Goal: Complete application form

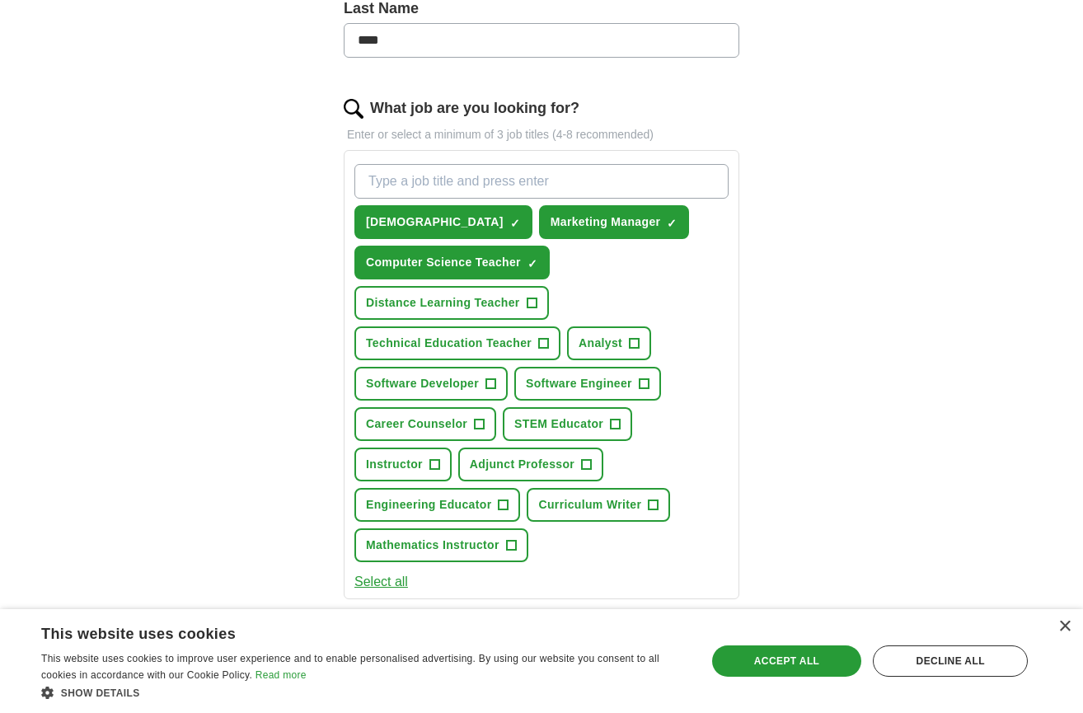
scroll to position [458, 0]
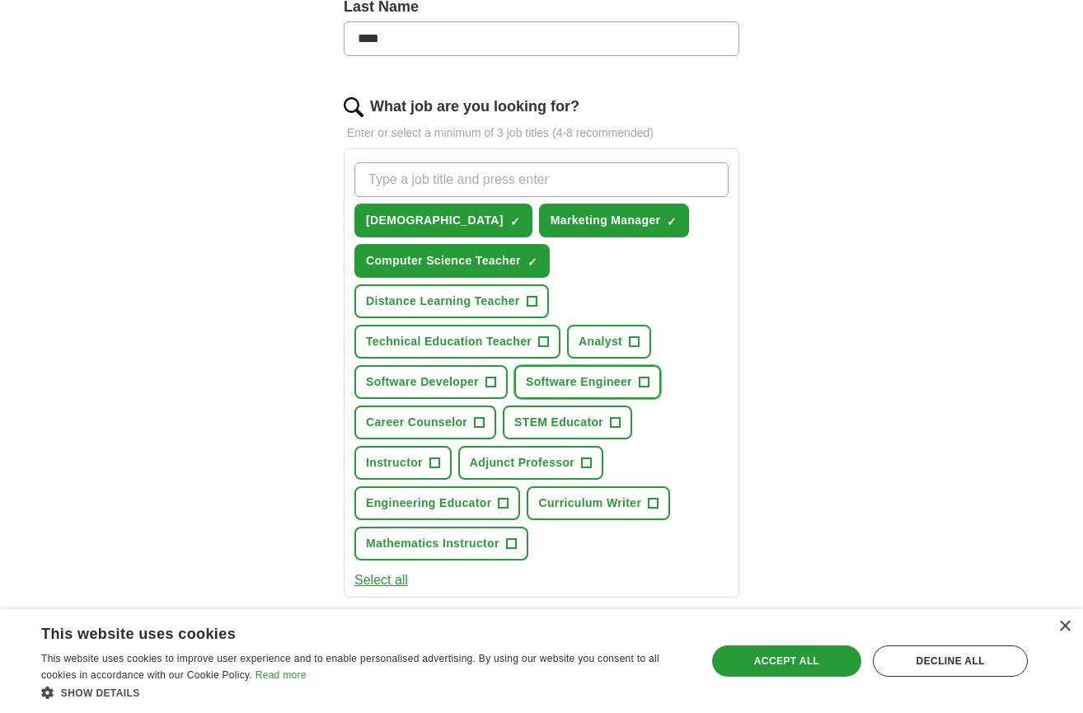
click at [637, 379] on button "Software Engineer +" at bounding box center [587, 382] width 147 height 34
click at [545, 343] on span "+" at bounding box center [544, 341] width 10 height 13
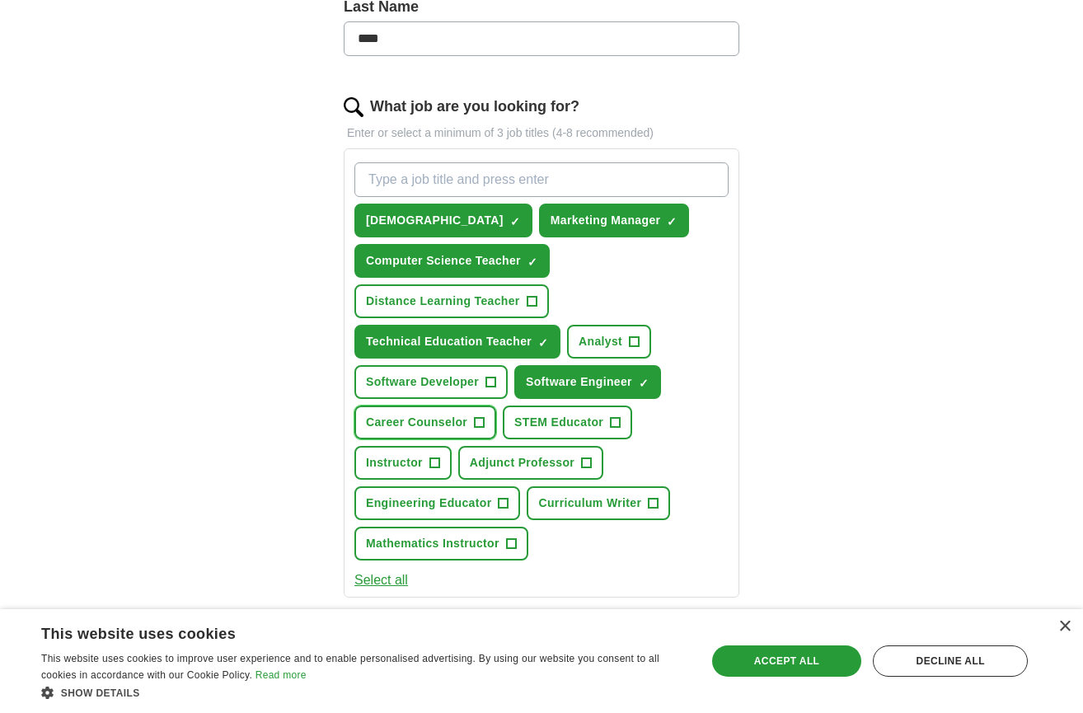
click at [485, 424] on button "Career Counselor +" at bounding box center [425, 423] width 142 height 34
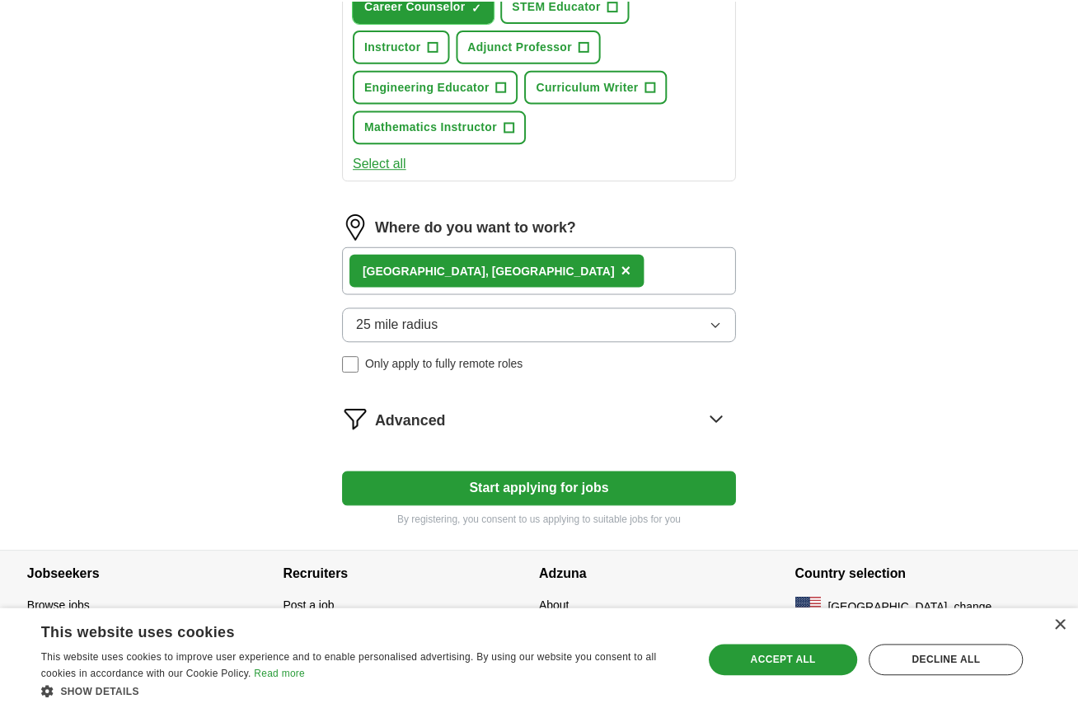
scroll to position [879, 0]
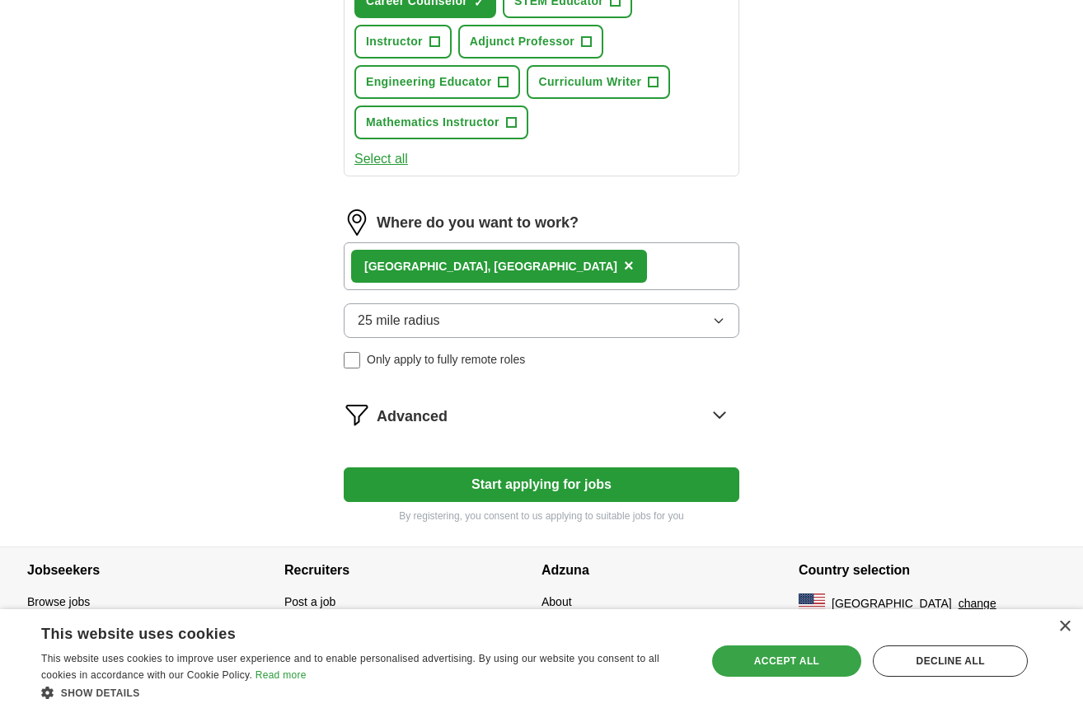
click at [786, 657] on div "Accept all" at bounding box center [787, 660] width 150 height 31
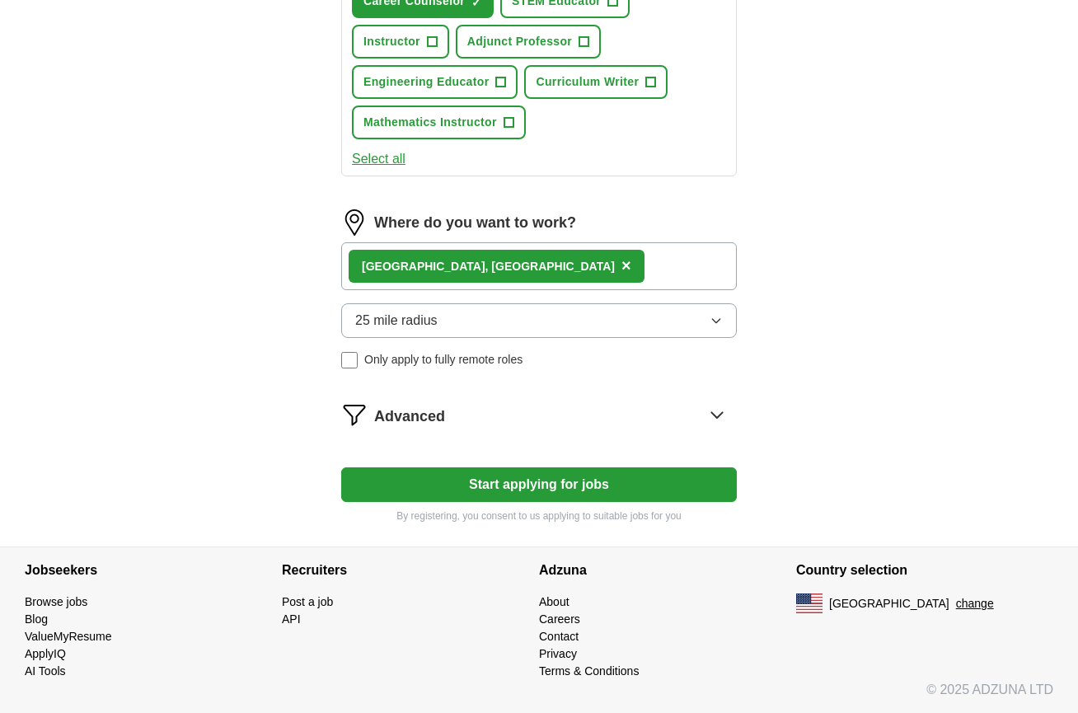
click at [713, 320] on icon "button" at bounding box center [716, 320] width 13 height 13
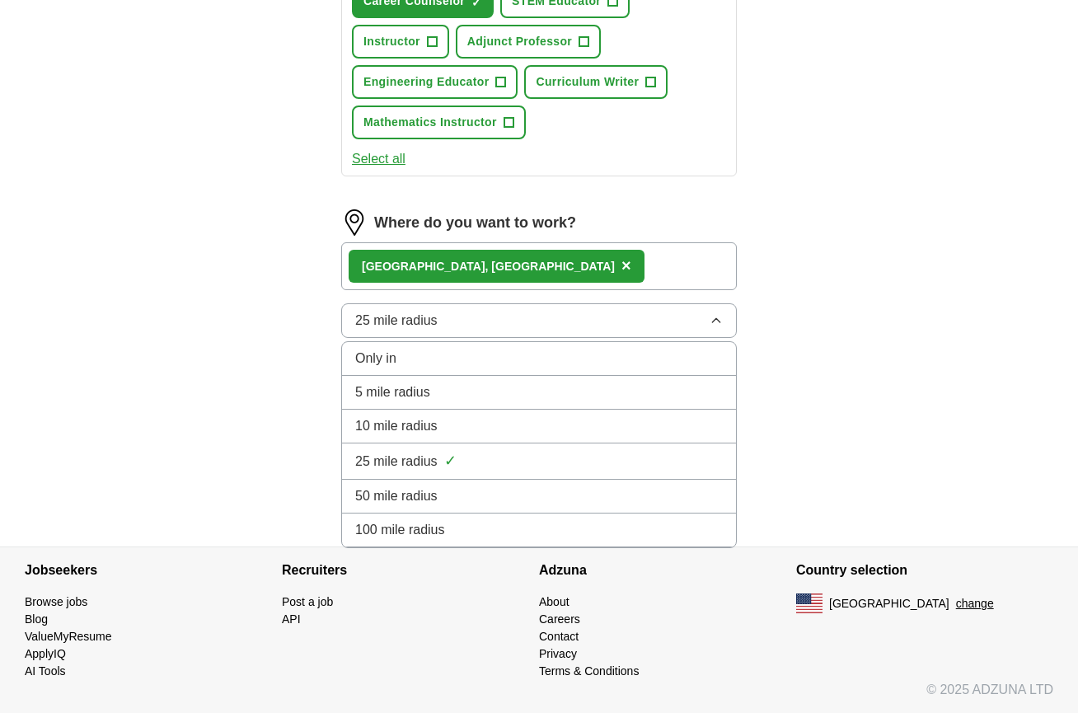
click at [680, 453] on div "25 mile radius ✓" at bounding box center [539, 461] width 368 height 22
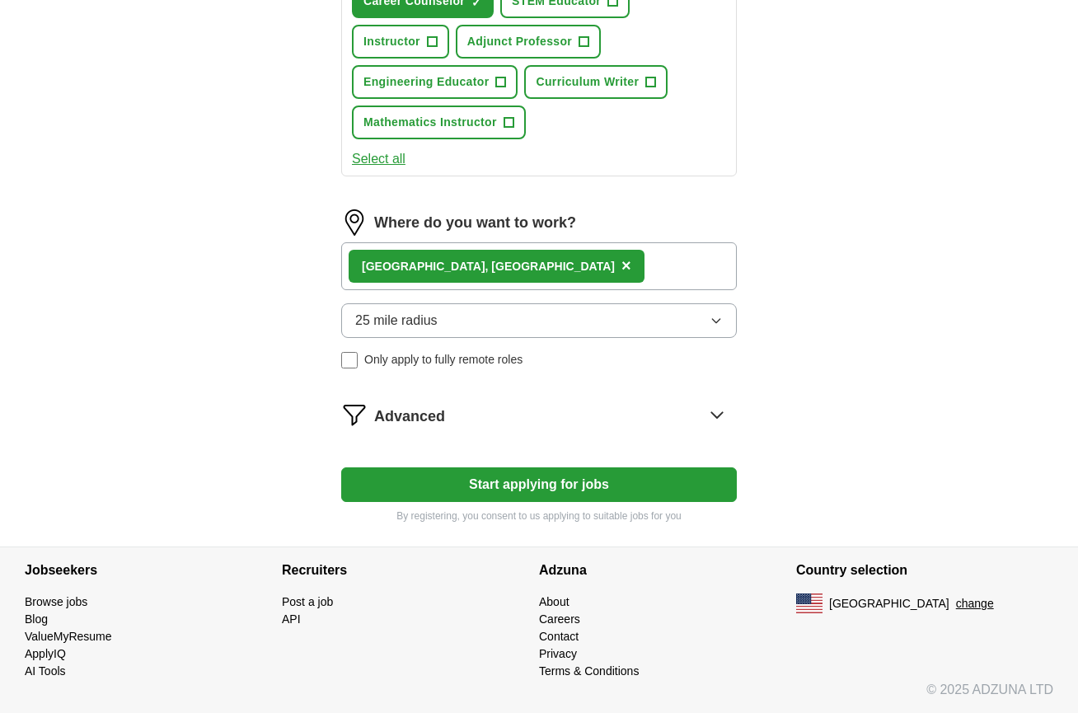
click at [623, 488] on button "Start applying for jobs" at bounding box center [539, 484] width 396 height 35
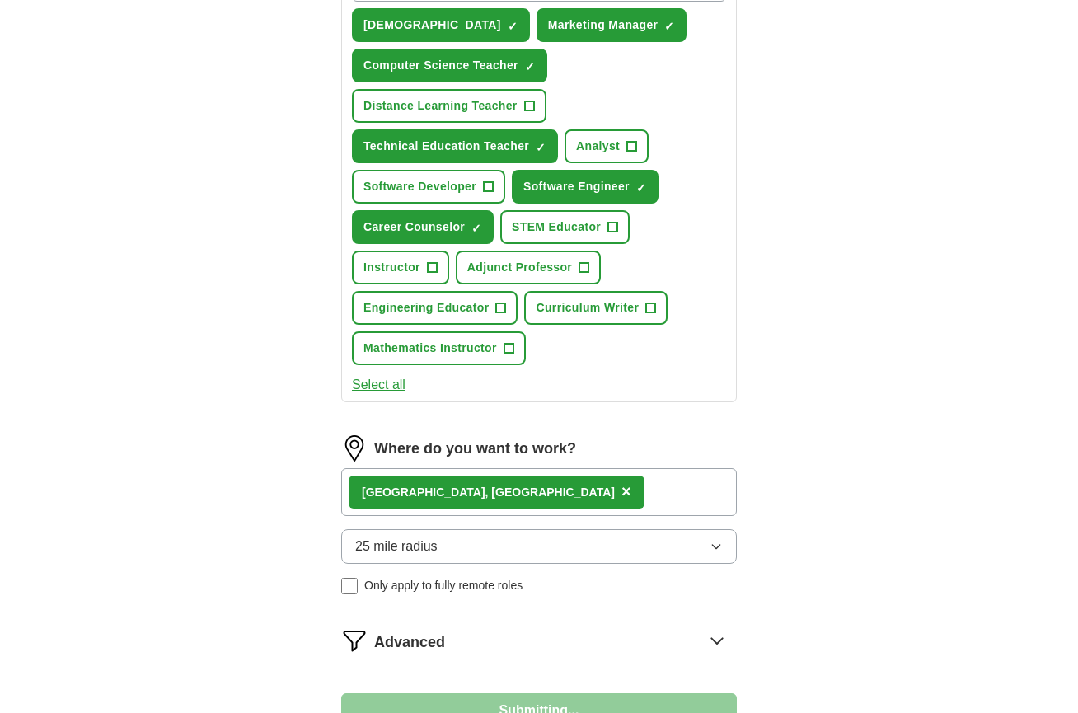
select select "**"
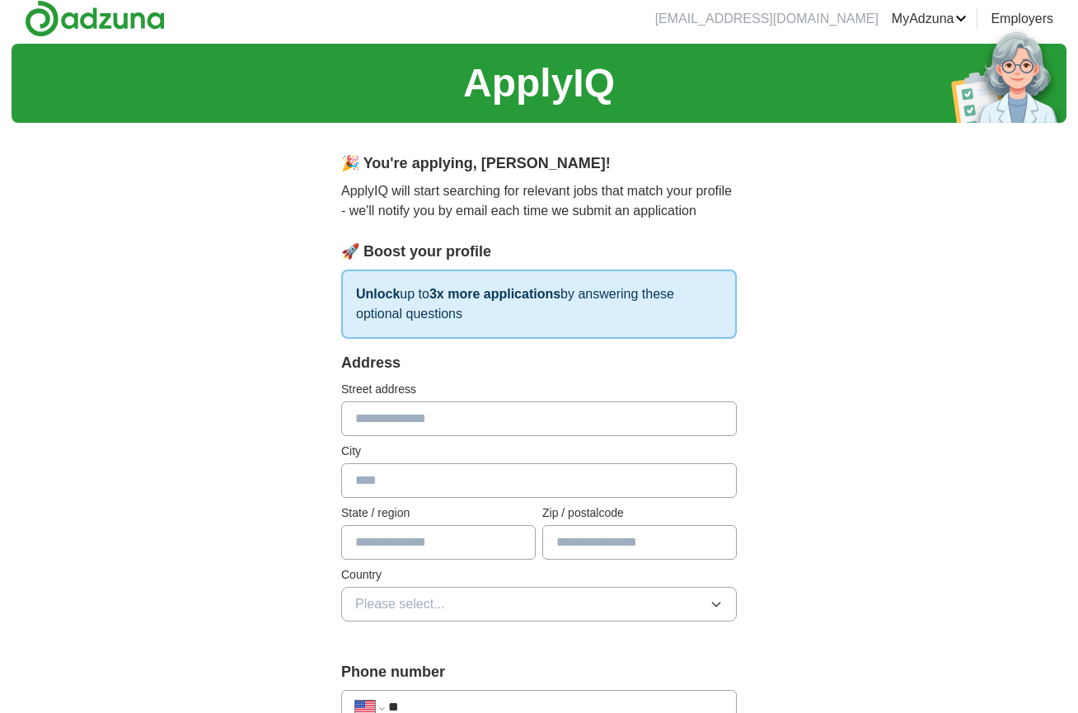
scroll to position [0, 0]
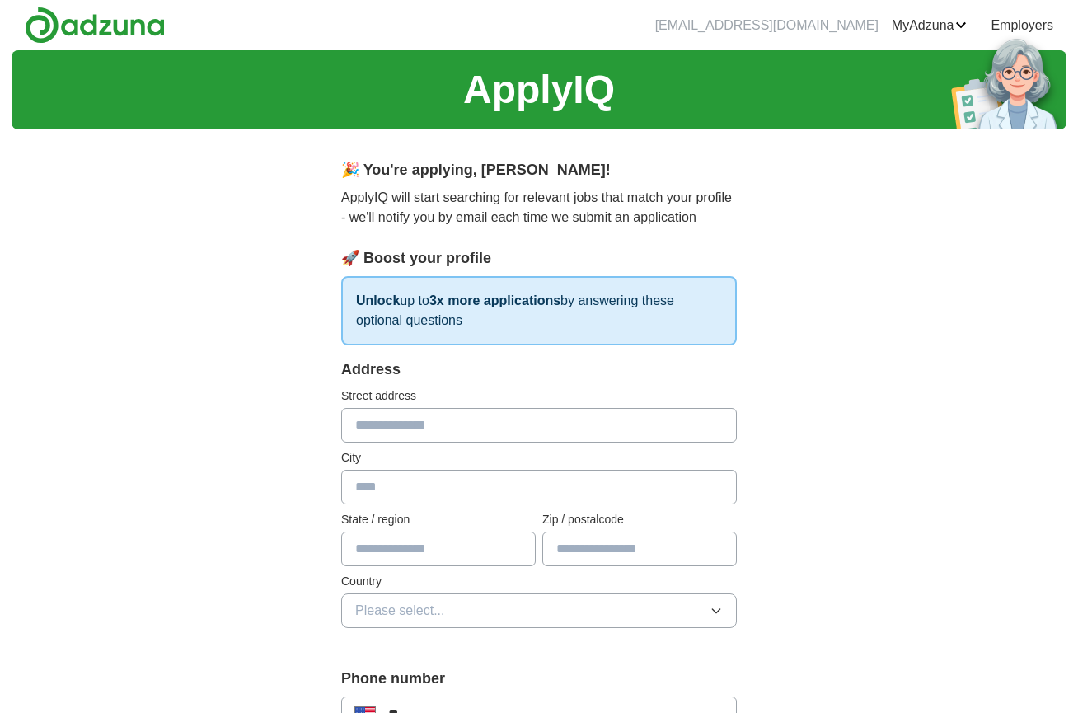
click at [518, 433] on input "text" at bounding box center [539, 425] width 396 height 35
type input "**********"
type input "**"
click at [603, 549] on input "text" at bounding box center [639, 549] width 195 height 35
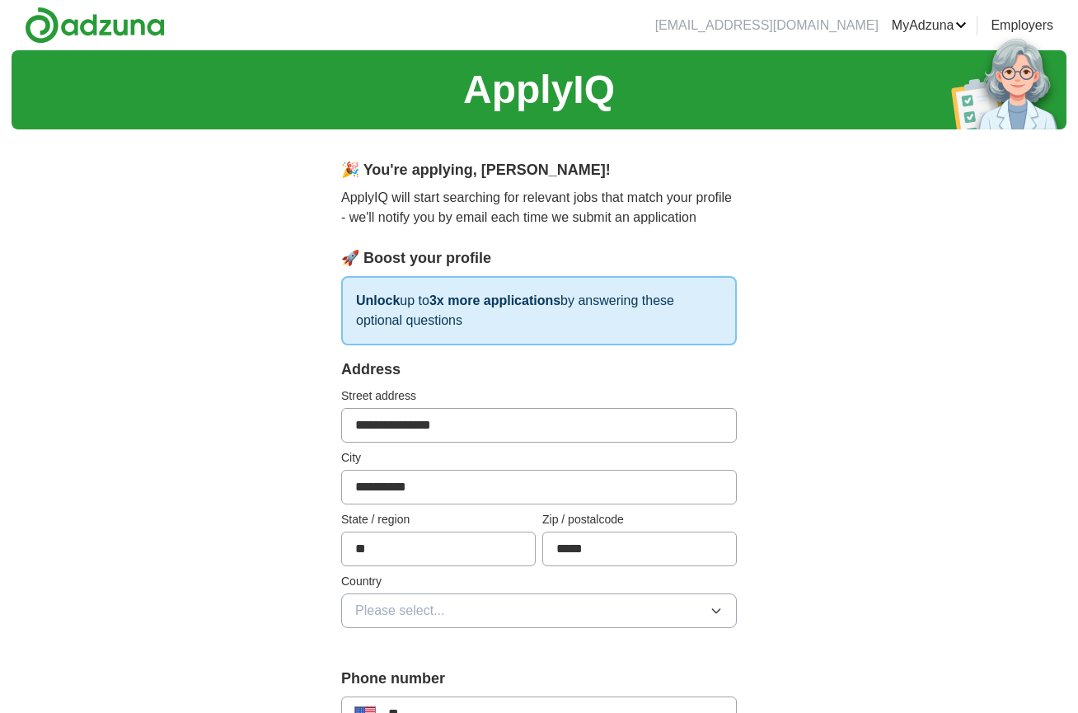
type input "*****"
click at [716, 612] on icon "button" at bounding box center [716, 610] width 13 height 13
click at [679, 671] on li "[GEOGRAPHIC_DATA]" at bounding box center [539, 683] width 394 height 34
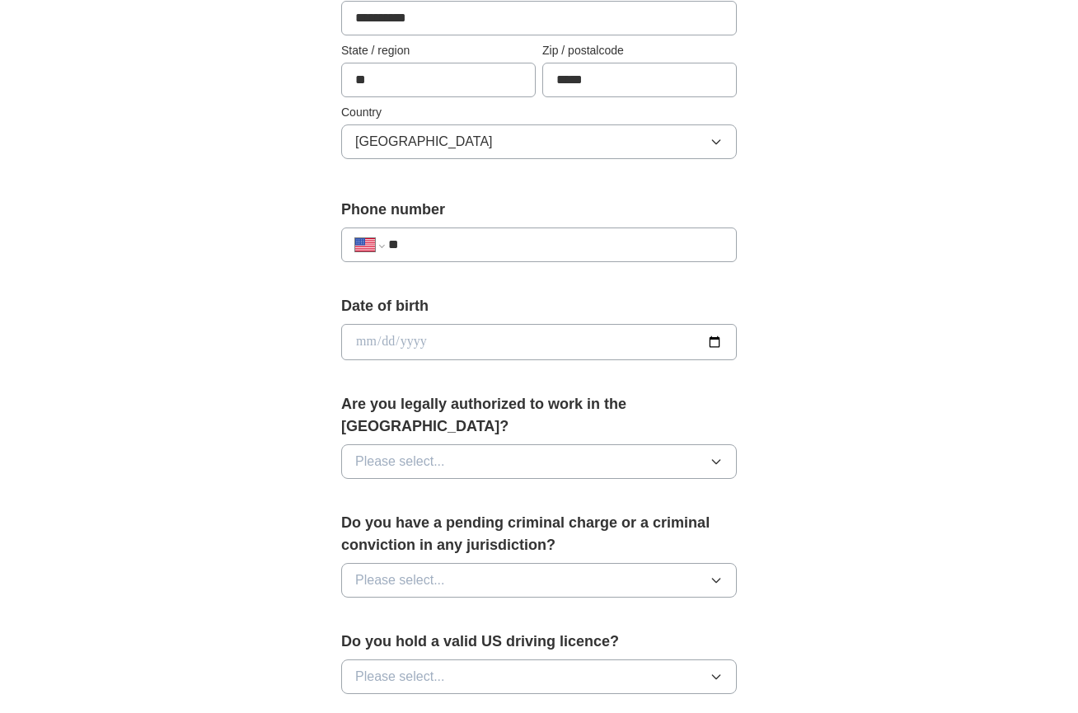
scroll to position [471, 0]
click at [478, 236] on input "**" at bounding box center [555, 243] width 335 height 20
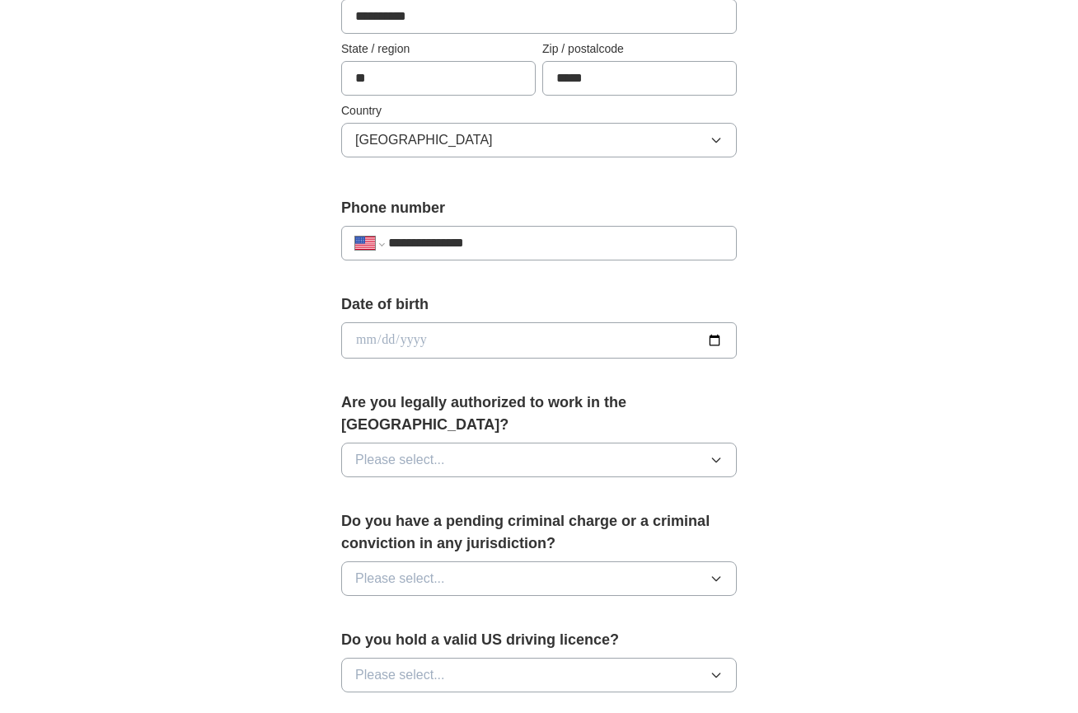
type input "**********"
click at [358, 345] on input "date" at bounding box center [539, 340] width 396 height 36
type input "**********"
click at [724, 443] on button "Please select..." at bounding box center [539, 460] width 396 height 35
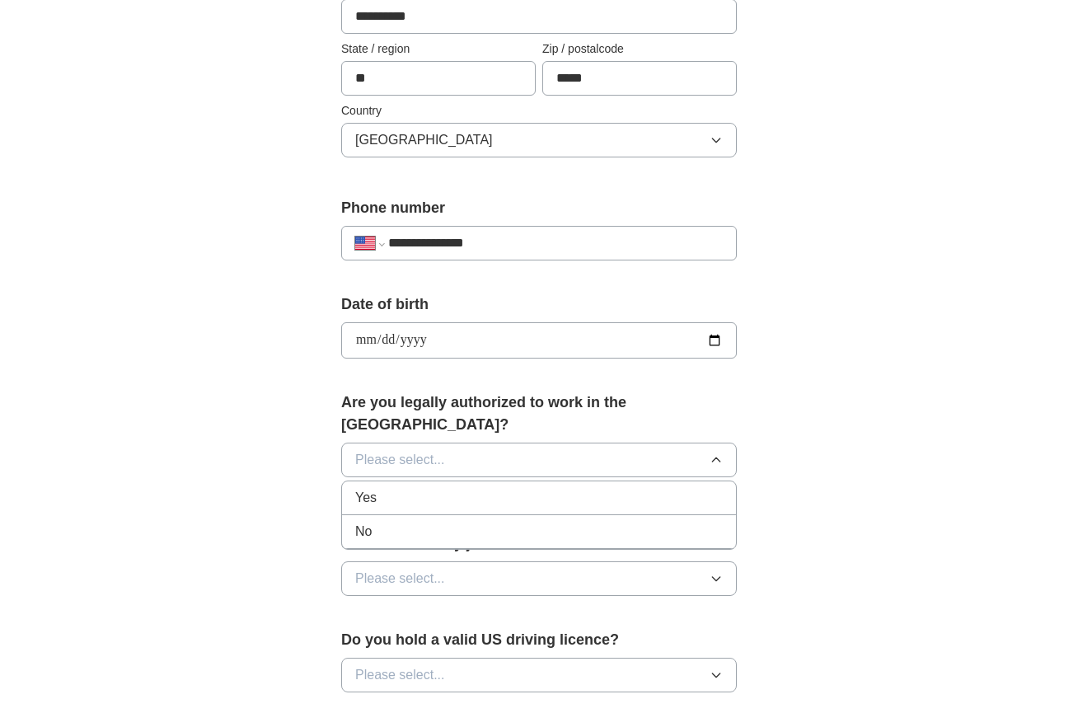
click at [693, 488] on div "Yes" at bounding box center [539, 498] width 368 height 20
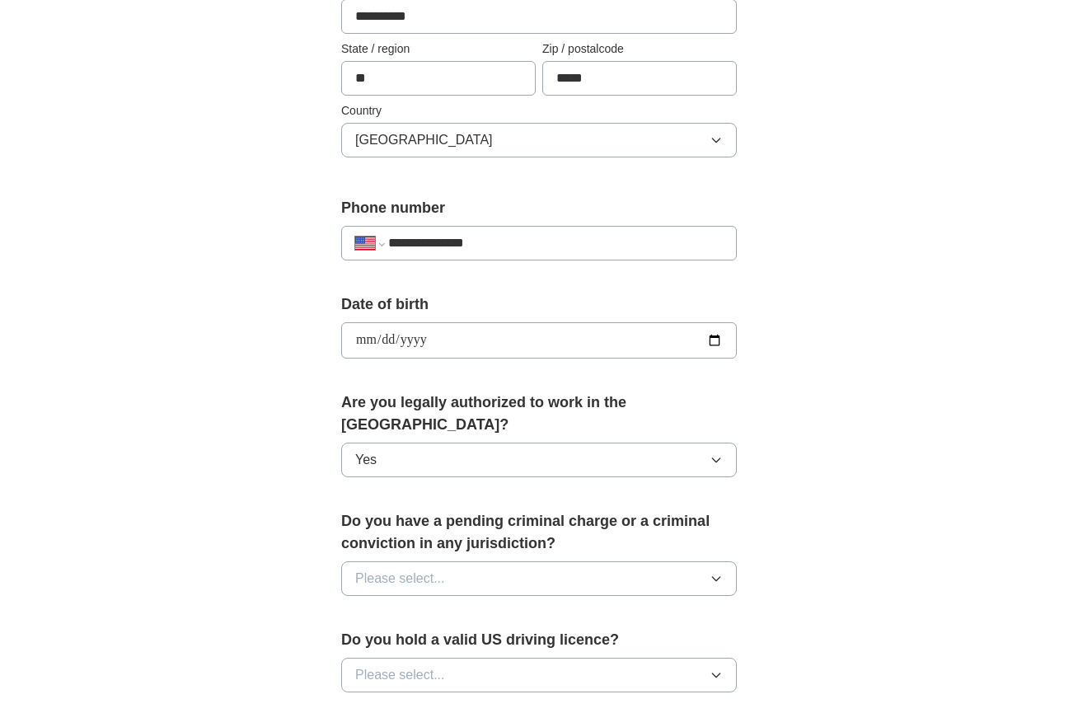
click at [706, 561] on button "Please select..." at bounding box center [539, 578] width 396 height 35
click at [692, 640] on div "No" at bounding box center [539, 650] width 368 height 20
click at [716, 668] on icon "button" at bounding box center [716, 674] width 13 height 13
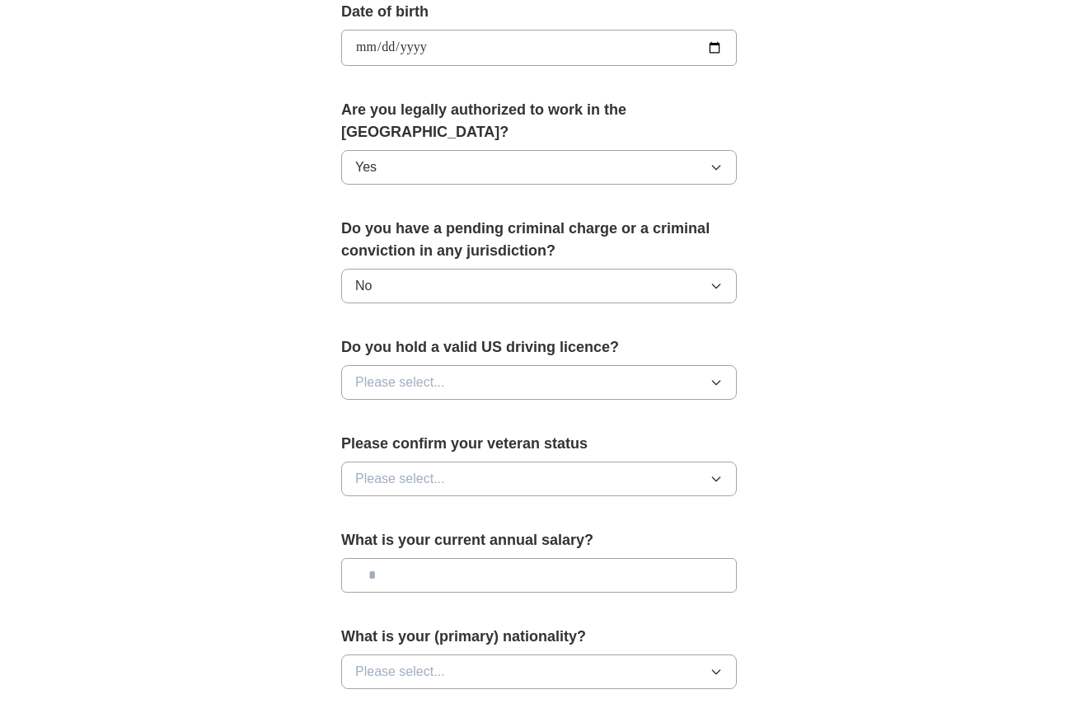
scroll to position [767, 0]
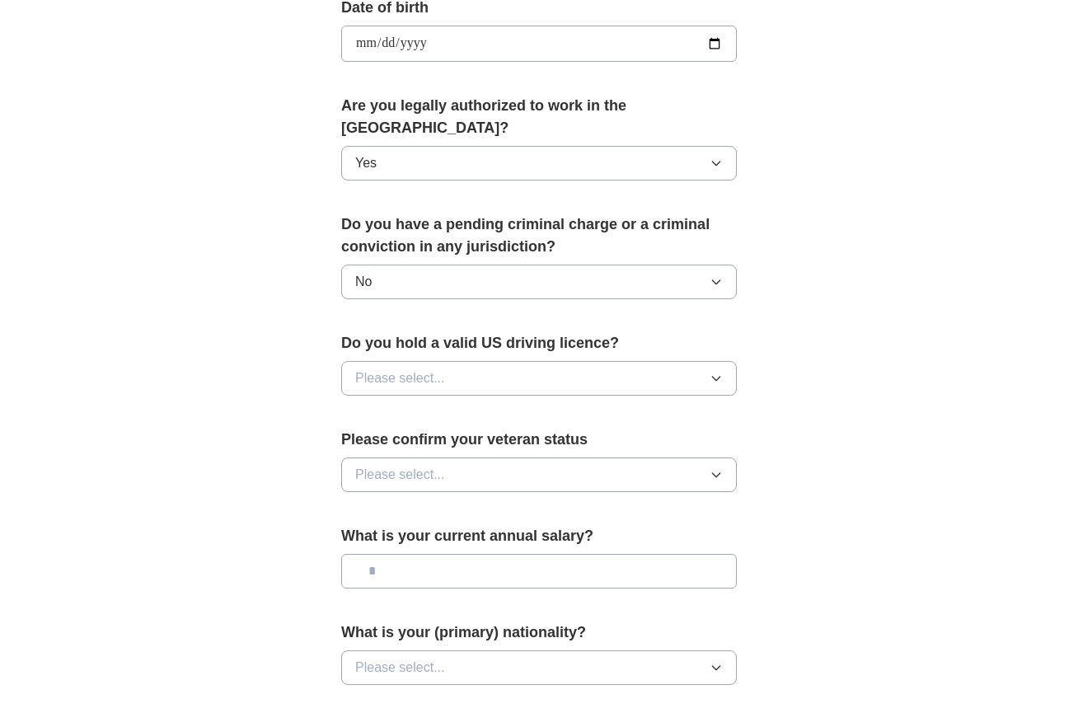
click at [713, 372] on icon "button" at bounding box center [716, 378] width 13 height 13
click at [692, 440] on div "No" at bounding box center [539, 450] width 368 height 20
click at [729, 460] on button "Please select..." at bounding box center [539, 474] width 396 height 35
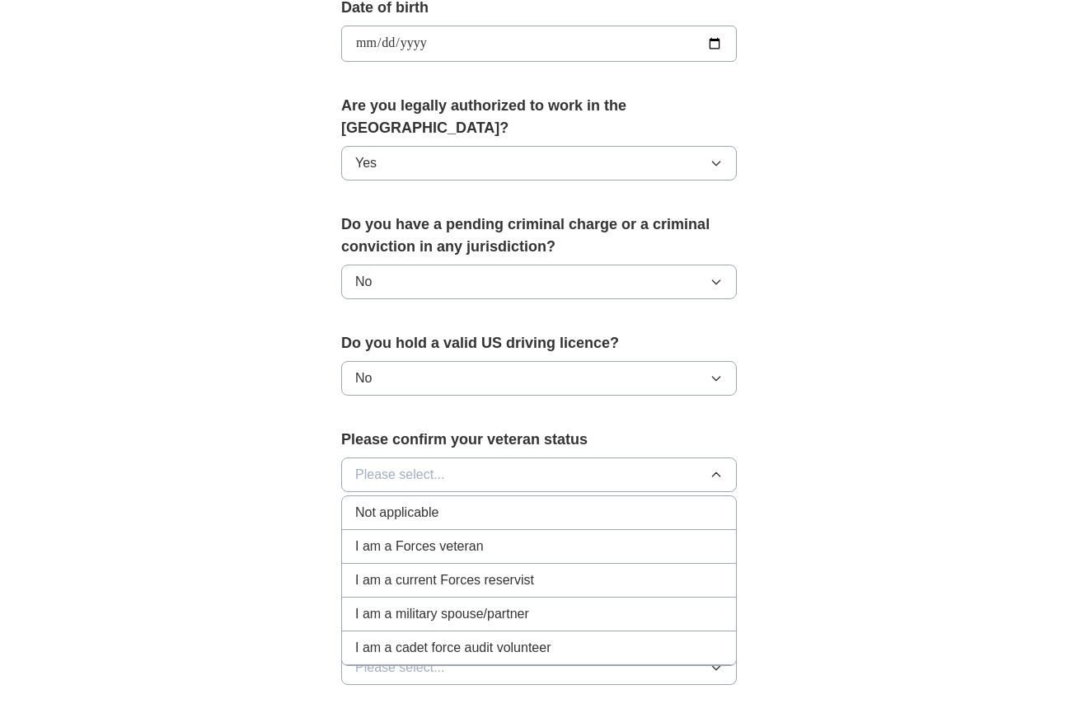
click at [571, 503] on div "Not applicable" at bounding box center [539, 513] width 368 height 20
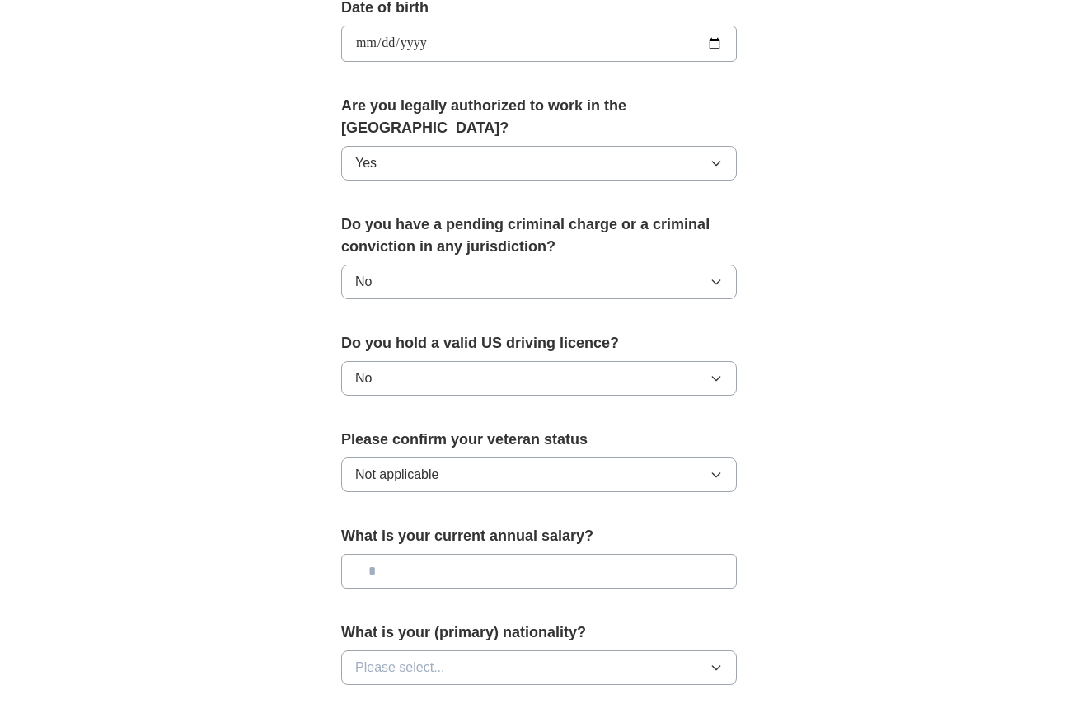
click at [729, 554] on input "text" at bounding box center [539, 571] width 396 height 35
type input "*******"
click at [723, 652] on button "Please select..." at bounding box center [539, 667] width 396 height 35
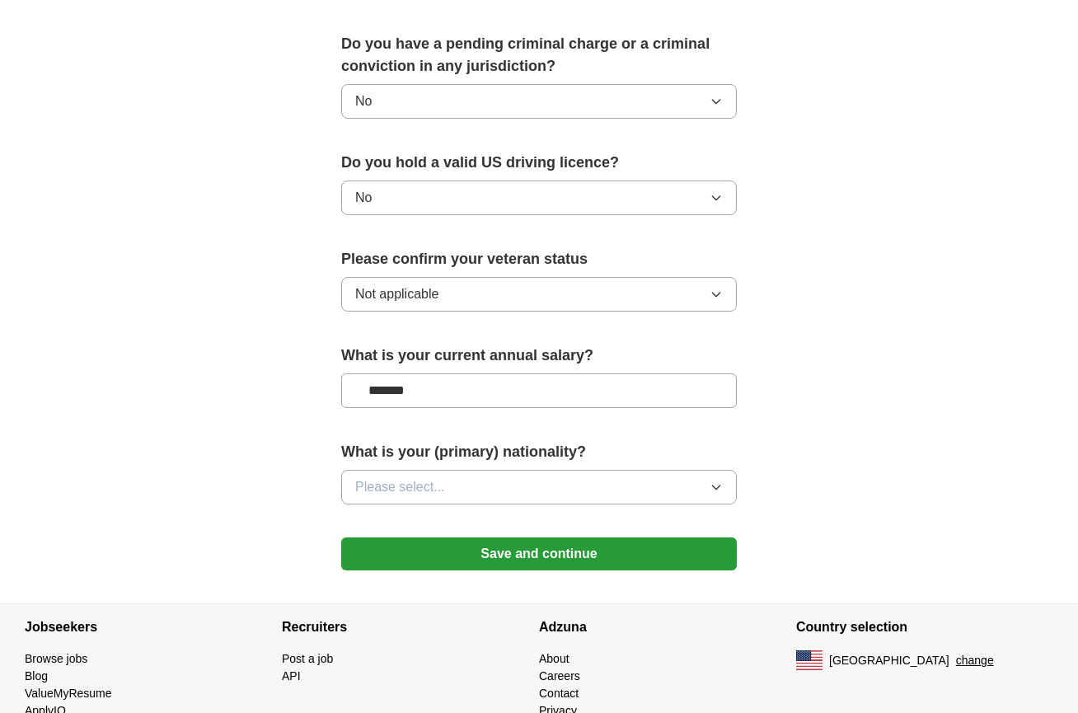
scroll to position [982, 0]
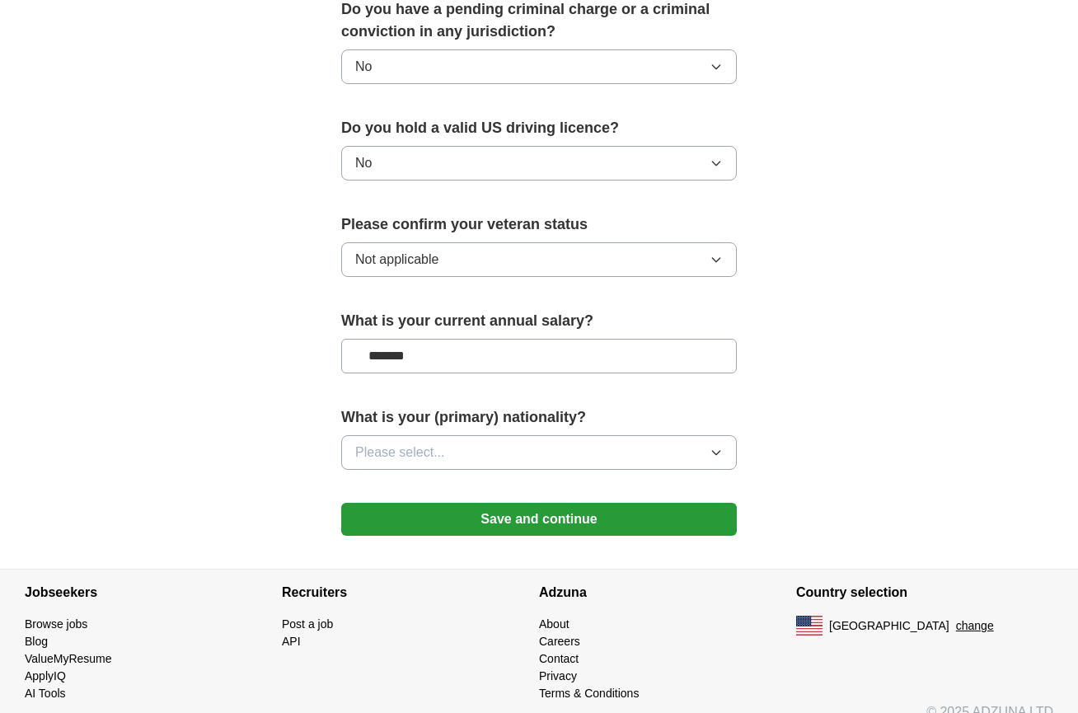
click at [719, 451] on icon "button" at bounding box center [715, 453] width 7 height 4
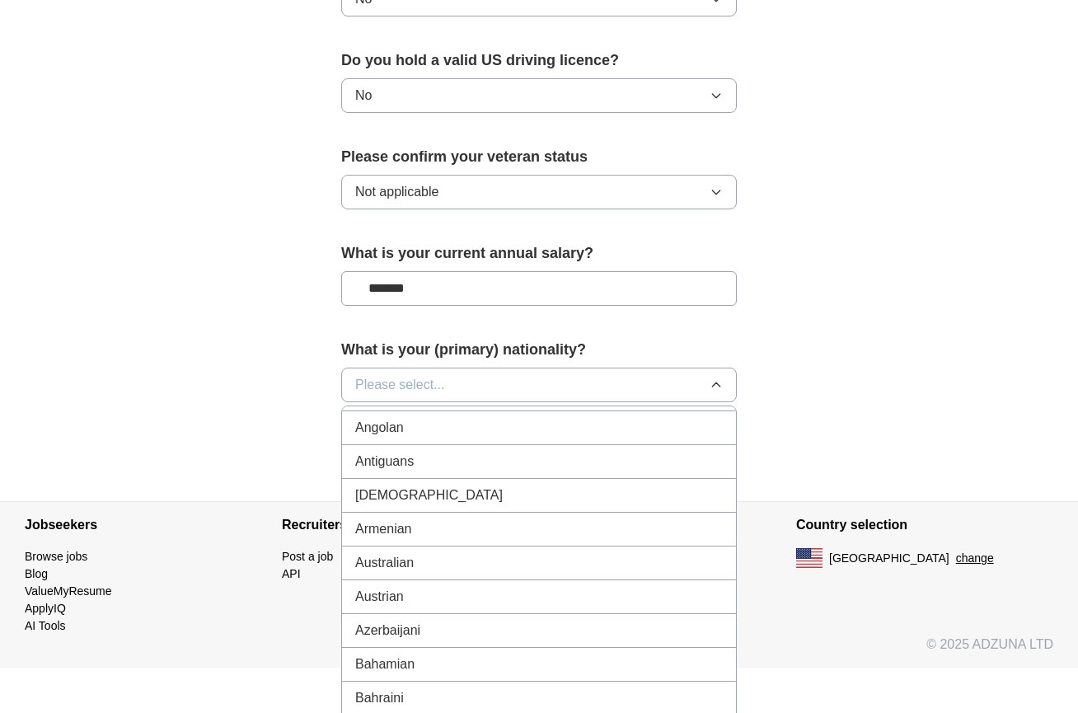
scroll to position [0, 0]
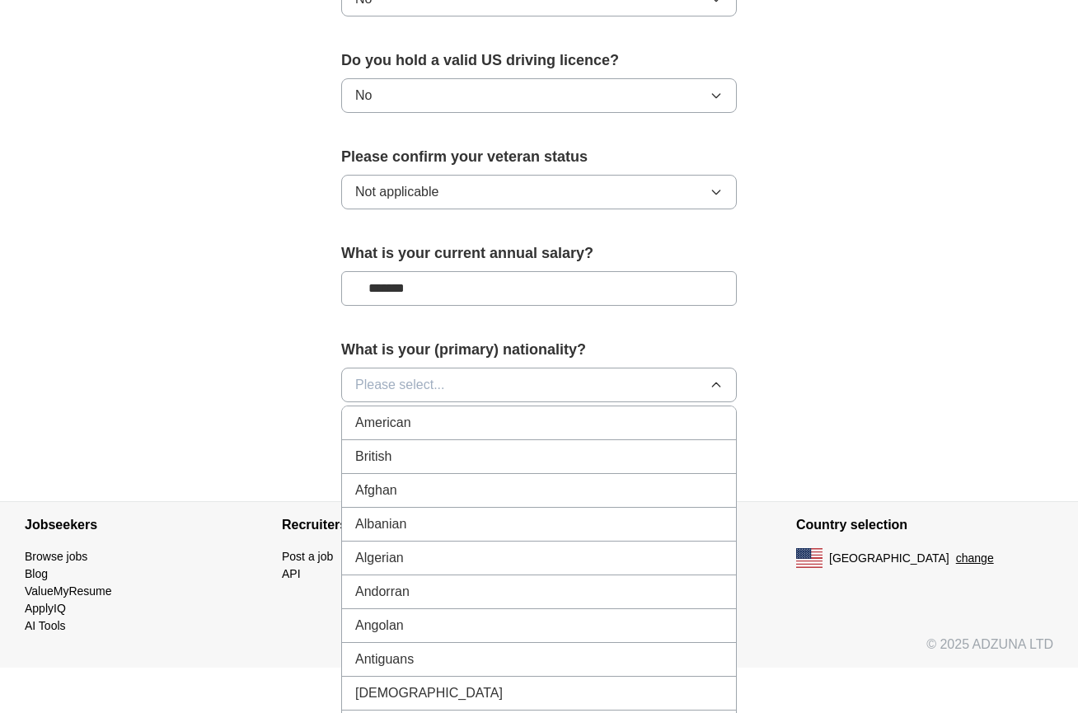
click at [621, 413] on div "American" at bounding box center [539, 423] width 368 height 20
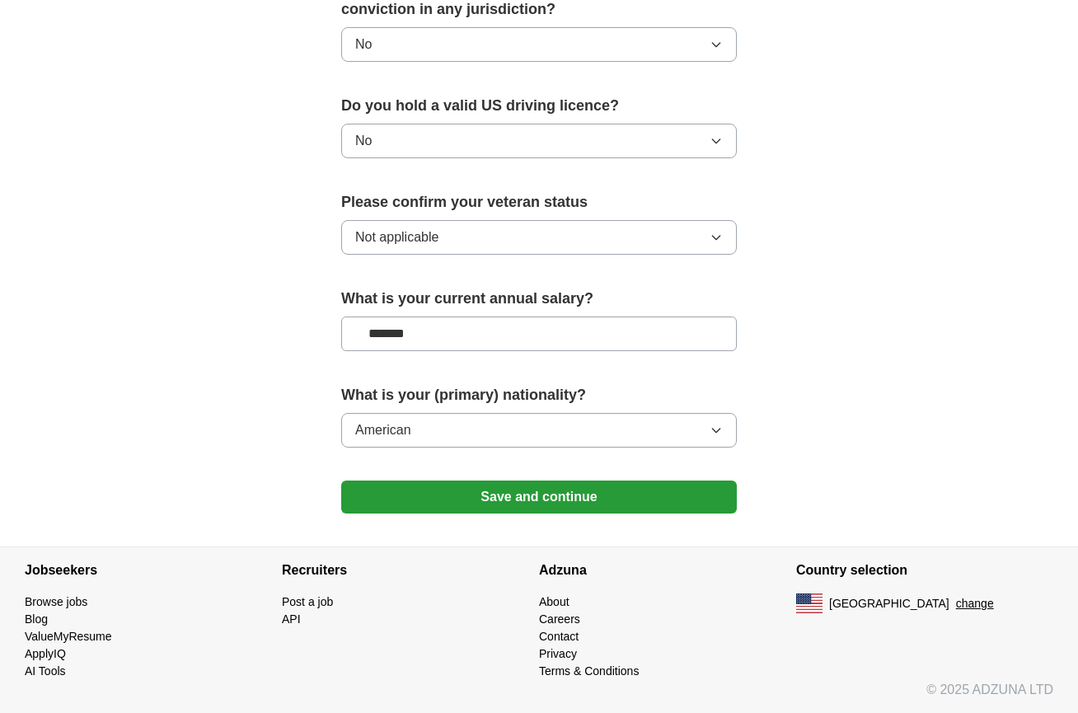
scroll to position [982, 0]
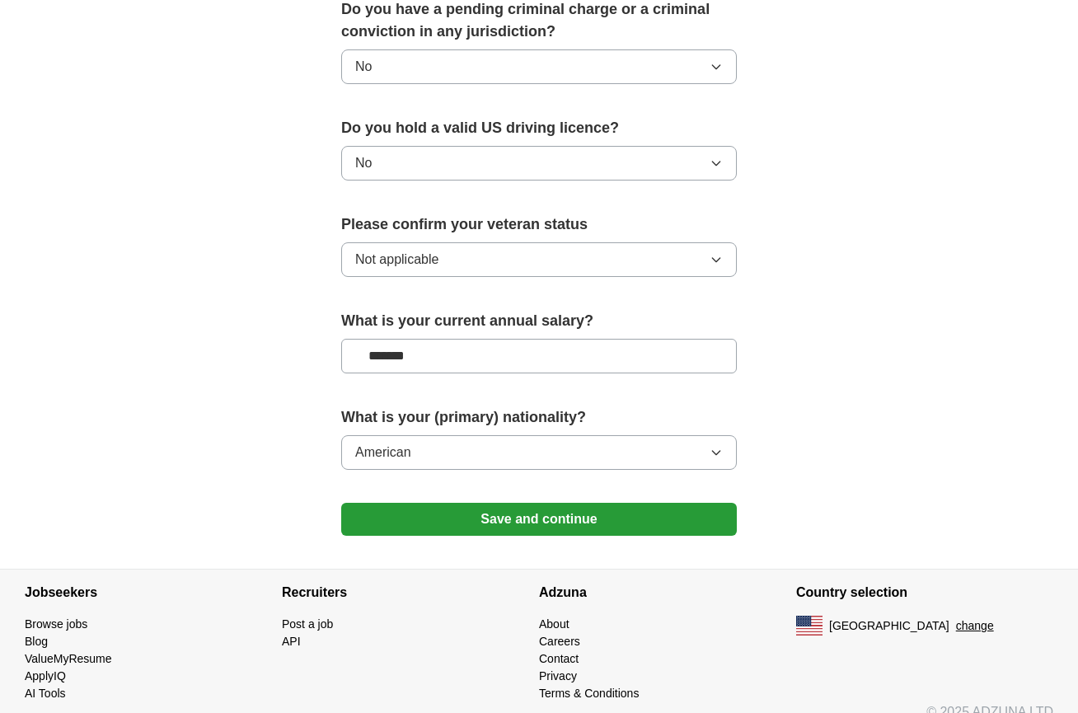
click at [611, 503] on button "Save and continue" at bounding box center [539, 519] width 396 height 33
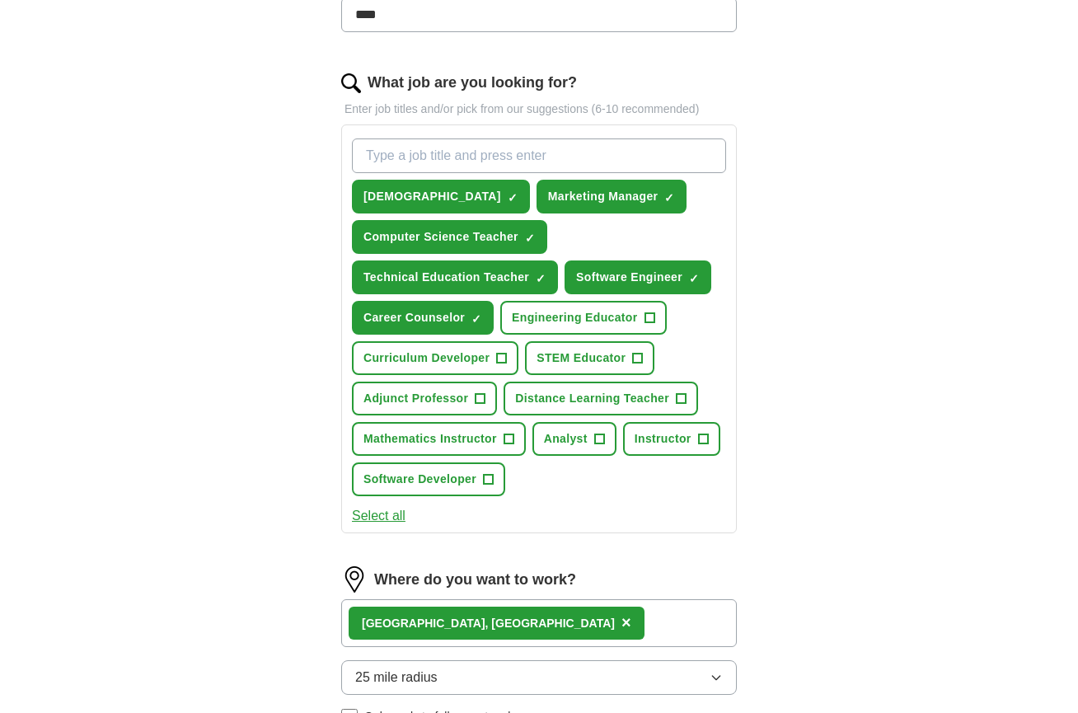
scroll to position [480, 0]
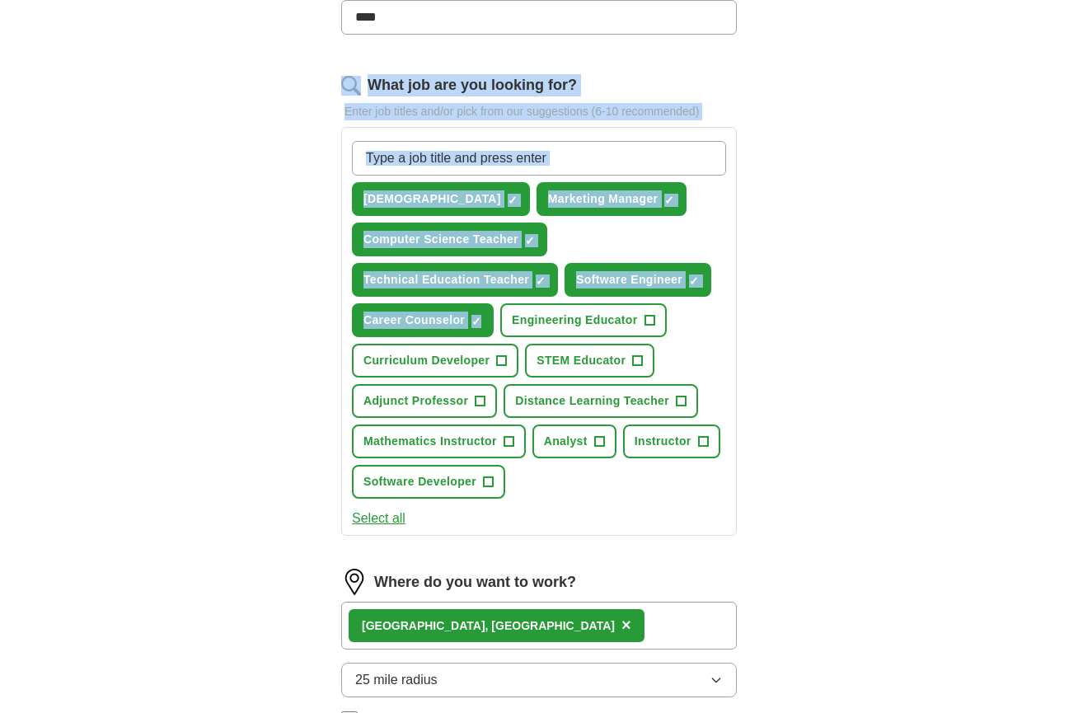
drag, startPoint x: 295, startPoint y: 71, endPoint x: 489, endPoint y: 309, distance: 307.0
click at [489, 309] on div "Let ApplyIQ do the hard work of searching and applying for jobs. Just tell us w…" at bounding box center [538, 301] width 527 height 1276
copy div "What job are you looking for? Enter job titles and/or pick from our suggestions…"
click at [598, 396] on span "Distance Learning Teacher" at bounding box center [592, 400] width 154 height 17
click at [598, 359] on span "STEM Educator" at bounding box center [581, 360] width 89 height 17
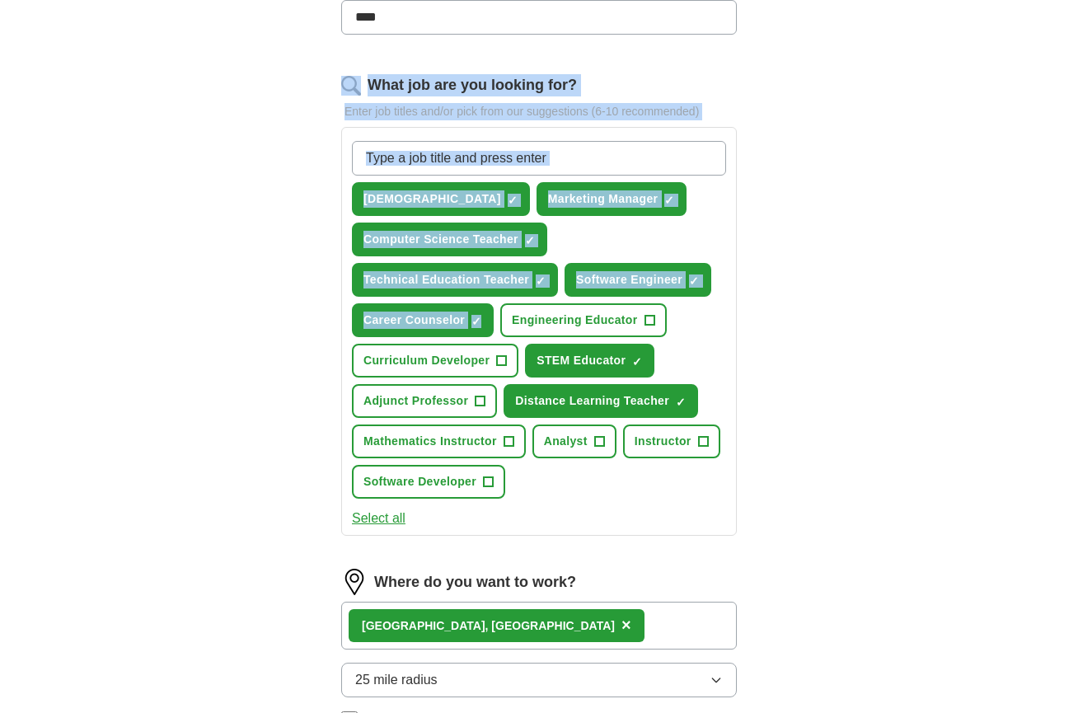
click at [377, 520] on button "Select all" at bounding box center [379, 519] width 54 height 20
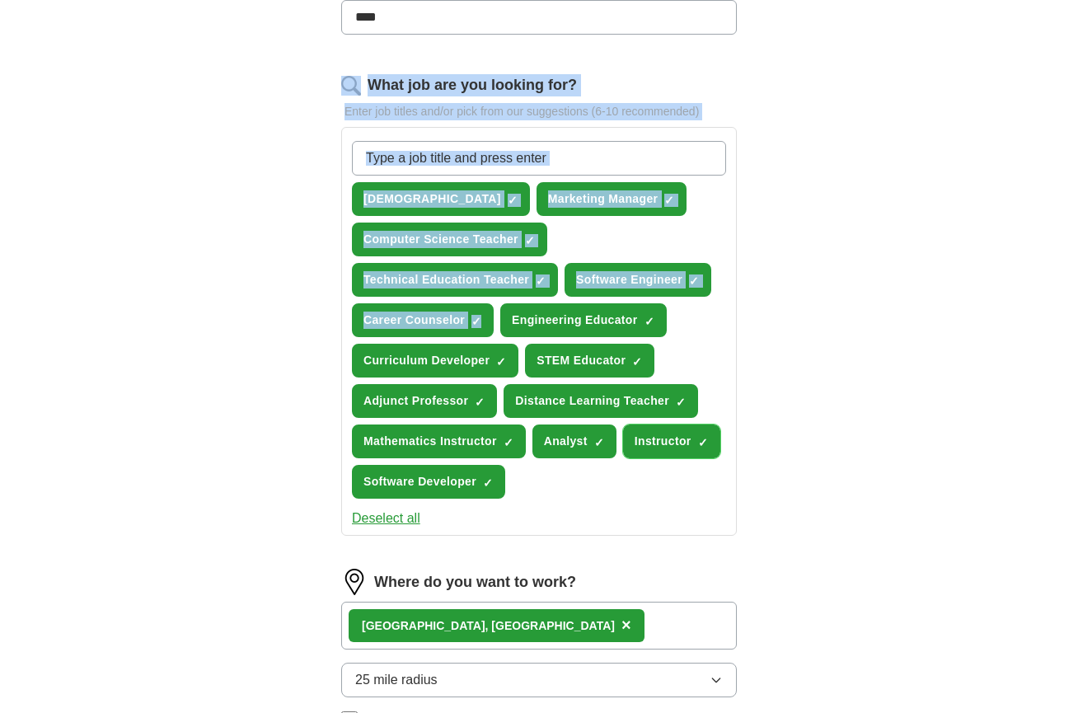
click at [684, 438] on span "Instructor" at bounding box center [663, 441] width 57 height 17
click at [576, 445] on span "Analyst" at bounding box center [566, 441] width 44 height 17
click at [462, 403] on span "Adjunct Professor" at bounding box center [415, 400] width 105 height 17
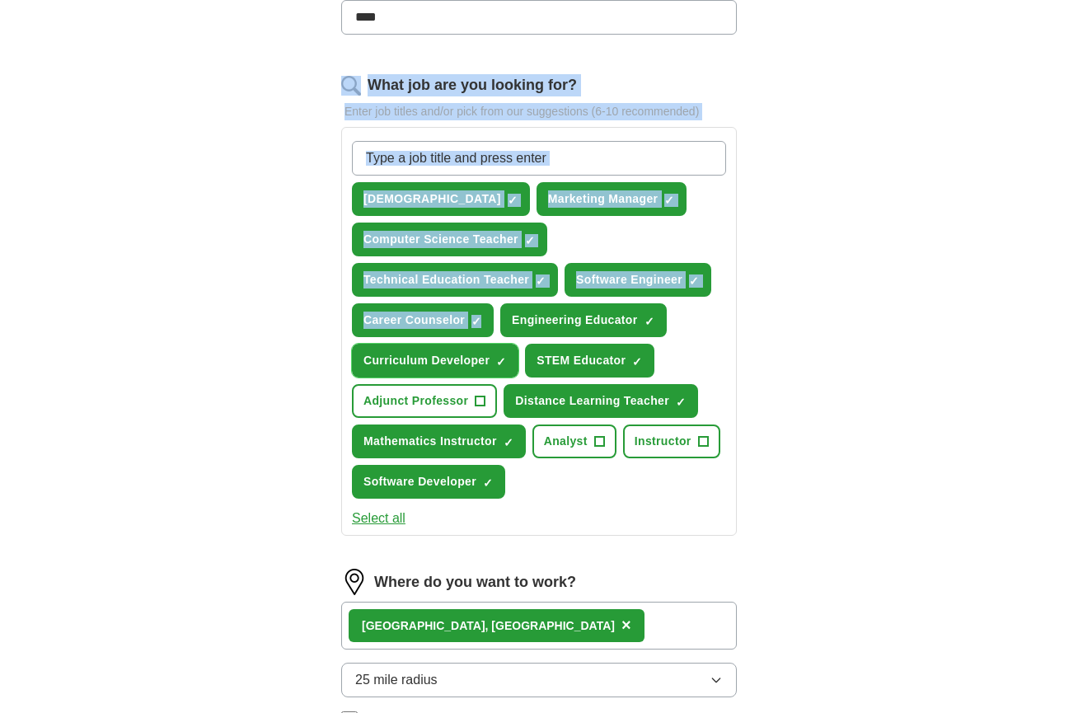
click at [457, 360] on span "Curriculum Developer" at bounding box center [426, 360] width 126 height 17
click at [800, 244] on div "Let ApplyIQ do the hard work of searching and applying for jobs. Just tell us w…" at bounding box center [538, 301] width 527 height 1276
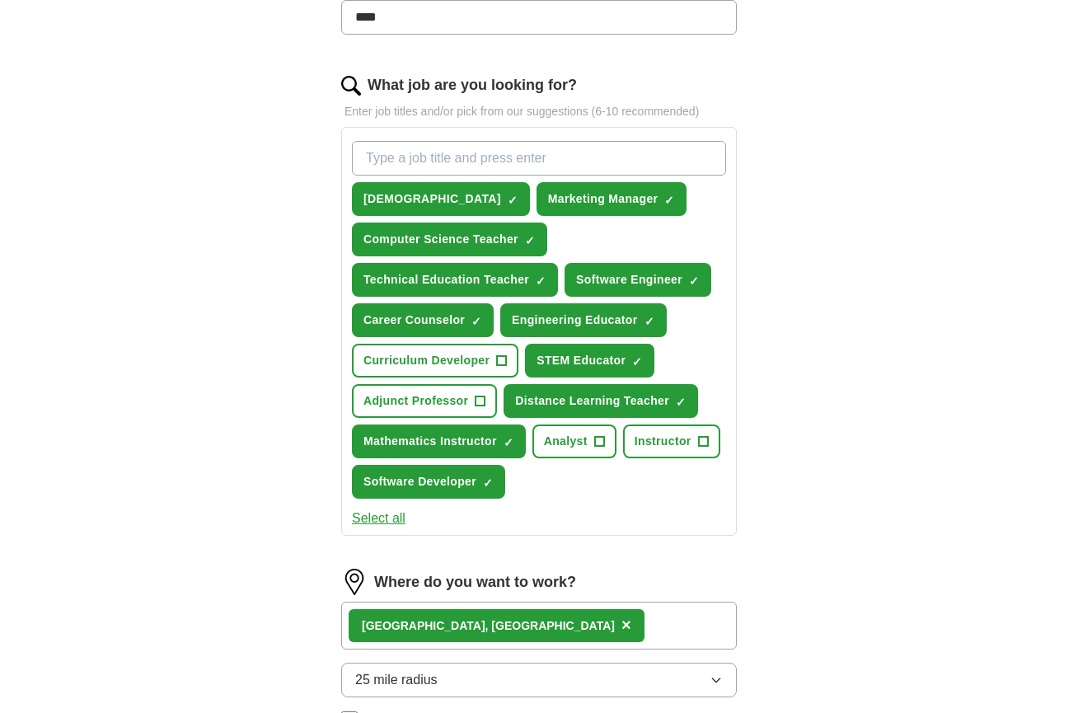
click at [633, 161] on input "What job are you looking for?" at bounding box center [539, 158] width 374 height 35
